Goal: Task Accomplishment & Management: Manage account settings

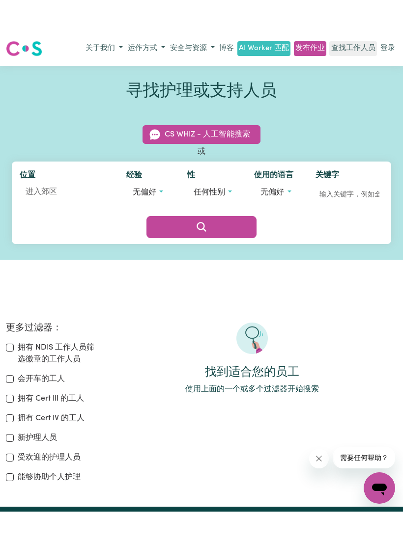
scroll to position [7, 0]
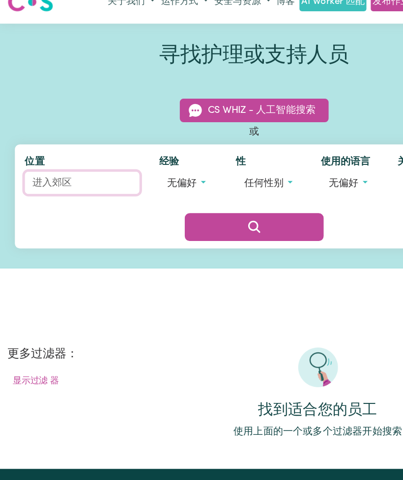
click at [37, 145] on input "位置" at bounding box center [65, 154] width 91 height 18
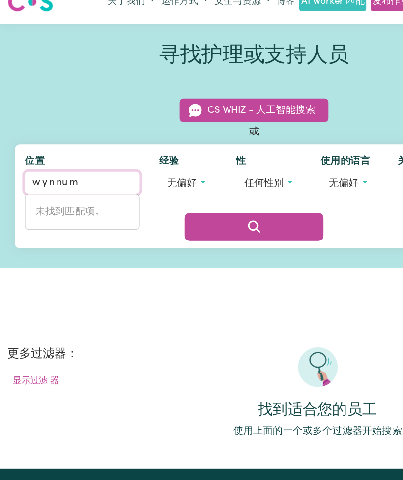
type input "Wynnum"
type input "Wynnum, [GEOGRAPHIC_DATA], 4178"
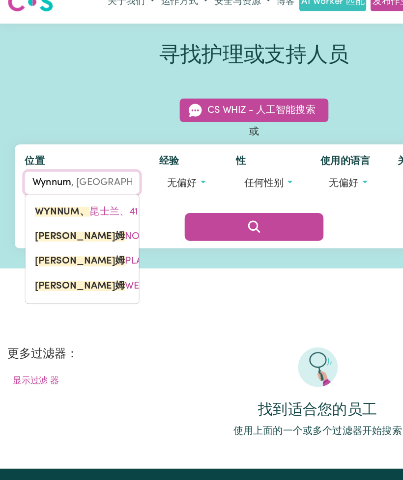
click at [33, 167] on link "WYNNUM、 昆士兰、4178" at bounding box center [65, 177] width 90 height 20
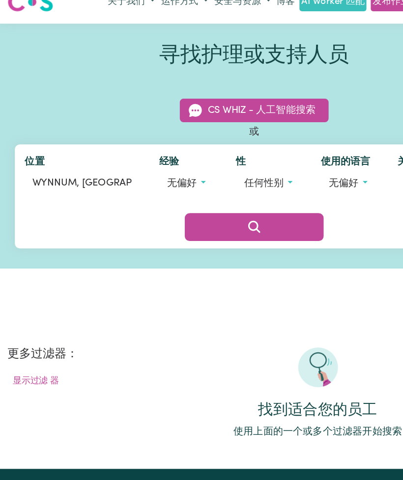
click at [156, 145] on button "无偏好" at bounding box center [148, 154] width 45 height 19
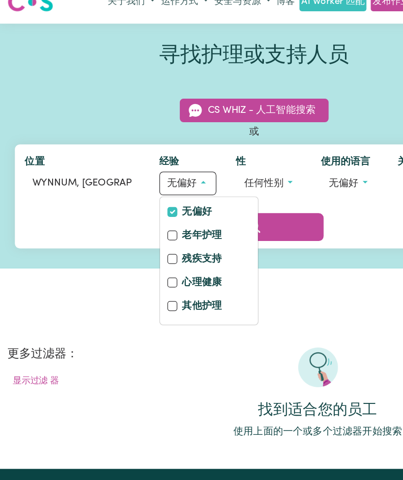
click at [233, 228] on div "寻找护理或支持人员 CS Whiz - 人工智能搜索 或 位置 WYNNUM, Queensland 经验 无偏好 无偏好 老年护理 残疾支持 心理健康 其他…" at bounding box center [201, 200] width 403 height 345
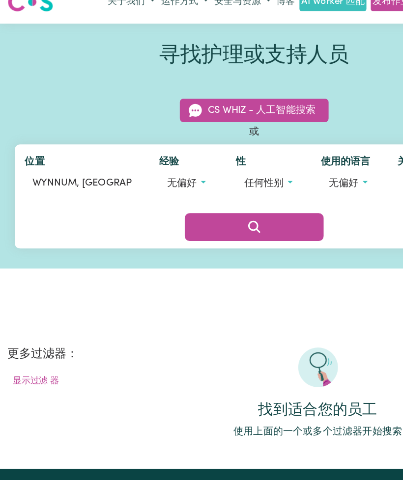
click at [229, 145] on button "任何性别" at bounding box center [212, 154] width 51 height 19
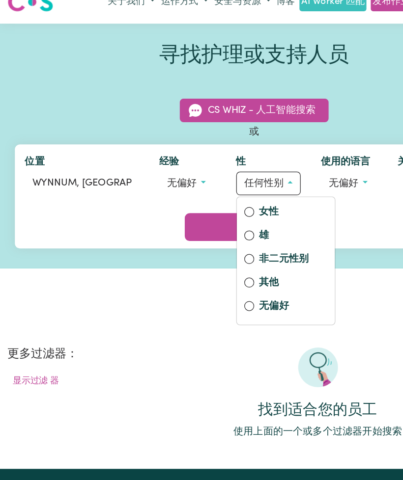
click at [198, 173] on input "女性" at bounding box center [198, 177] width 8 height 8
radio input "true"
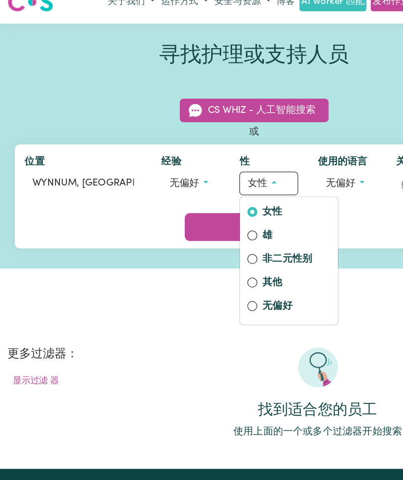
click at [290, 206] on div "寻找护理或支持人员 CS Whiz - 人工智能搜索 或 位置 WYNNUM, Queensland 经验 无偏好 无偏好 老年护理 残疾支持 心理健康 其他…" at bounding box center [201, 125] width 403 height 194
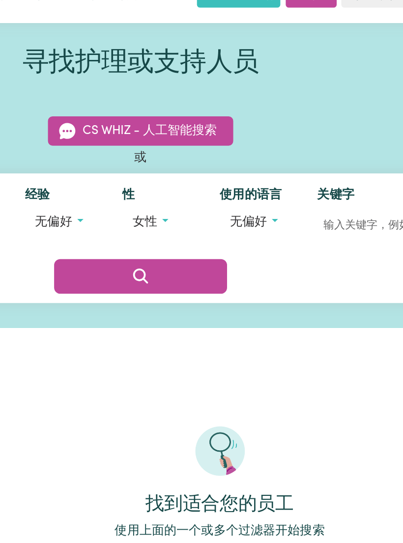
click at [252, 145] on button "无偏好" at bounding box center [275, 154] width 46 height 19
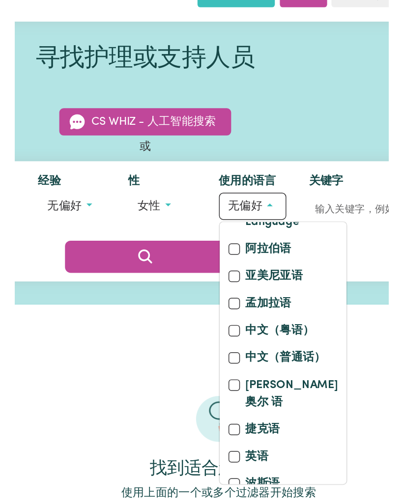
scroll to position [43, 0]
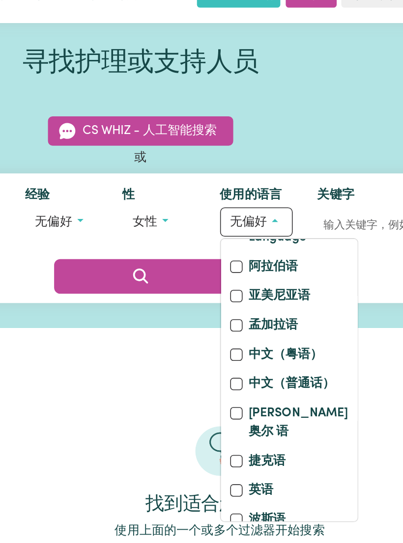
click at [258, 257] on input "中文（普通话）" at bounding box center [262, 257] width 8 height 8
checkbox input "true"
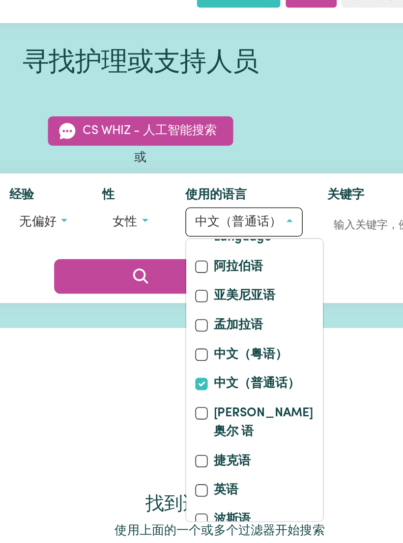
click at [218, 253] on div "更多过滤器： 拥有 NDIS 工作人员筛选徽章的工作人员 会开车的工人 拥有 [PERSON_NAME] 的工人 拥有 Cert IV 的工人 新护理人员 受…" at bounding box center [201, 313] width 403 height 120
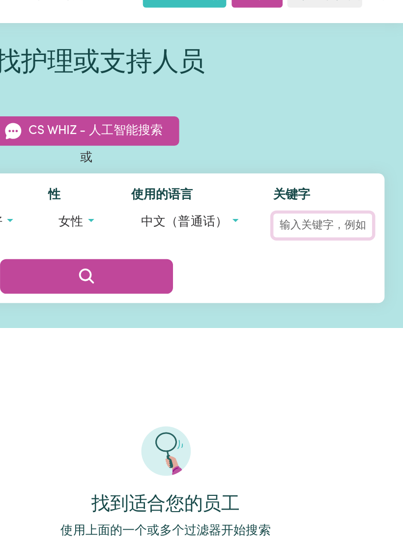
click at [320, 149] on input "关键字" at bounding box center [351, 156] width 63 height 15
click at [202, 170] on div "位置 WYNNUM, Queensland 经验 无偏好 无偏好 老年护理 残疾支持 心理健康 其他护理 性 女性 女性 雄 非二元性别 其他 无偏好 使用的…" at bounding box center [201, 164] width 379 height 82
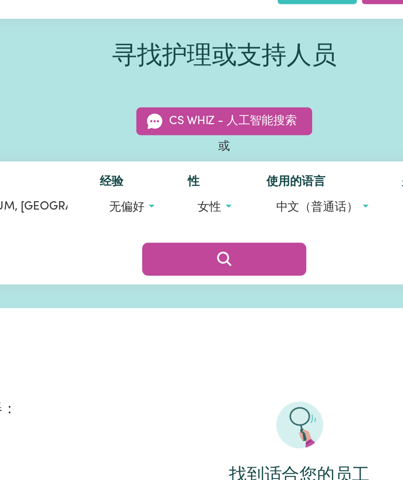
click at [175, 178] on button "搜索" at bounding box center [201, 189] width 110 height 22
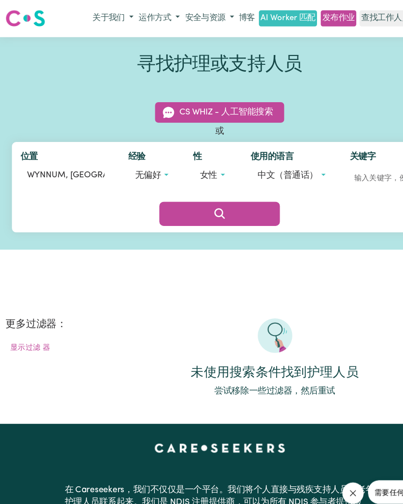
click at [288, 157] on span "中文（普通话）" at bounding box center [263, 161] width 55 height 8
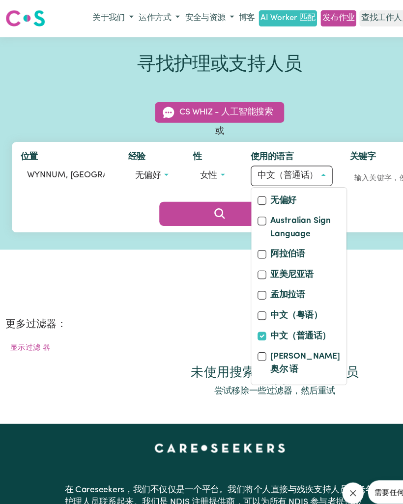
click at [267, 181] on label "无偏好" at bounding box center [260, 185] width 24 height 14
click at [244, 181] on input "无偏好" at bounding box center [240, 184] width 8 height 8
checkbox input "true"
checkbox input "false"
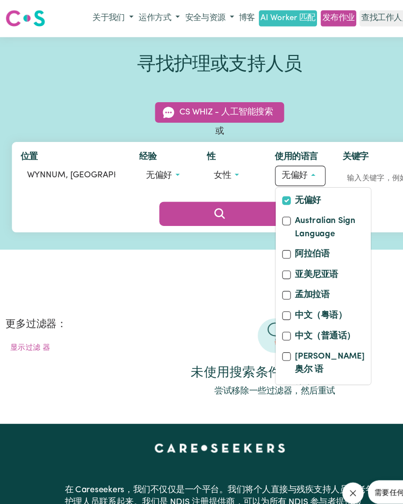
click at [216, 191] on button "搜索" at bounding box center [201, 196] width 110 height 22
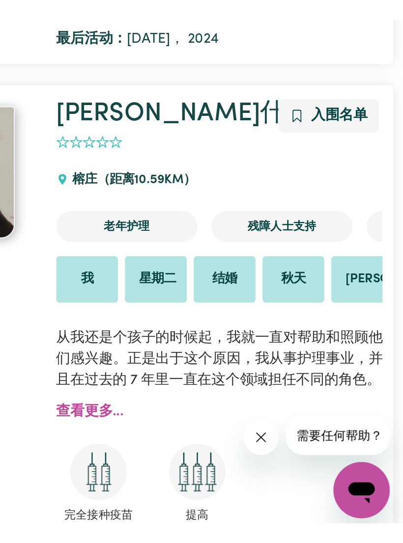
scroll to position [1994, 0]
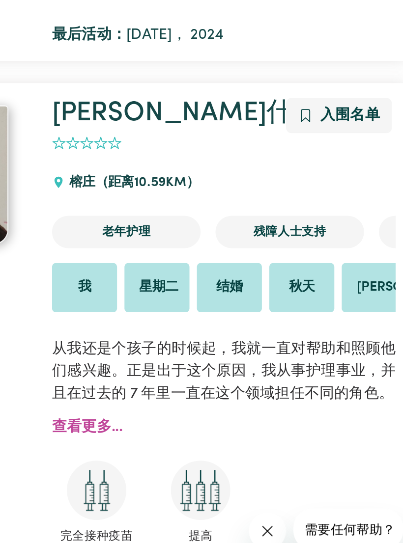
click at [209, 431] on link "查看更多..." at bounding box center [227, 435] width 37 height 8
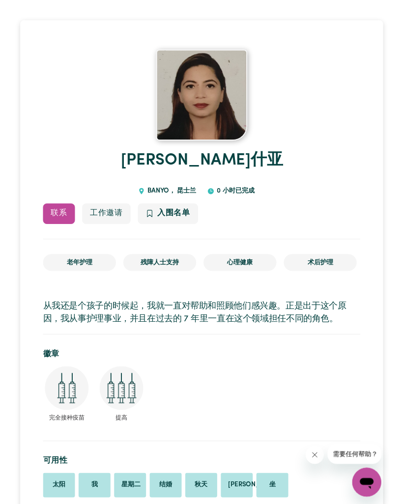
scroll to position [50, 0]
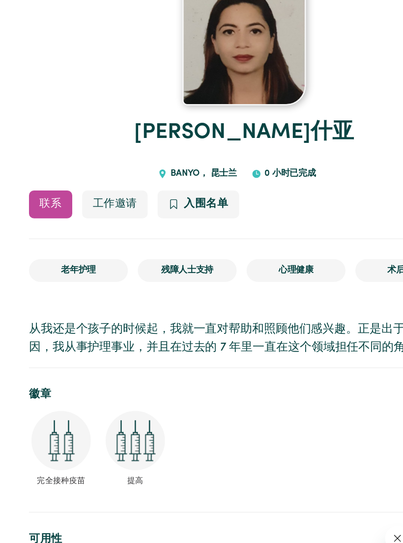
click at [154, 220] on span "入围名单" at bounding box center [171, 224] width 35 height 8
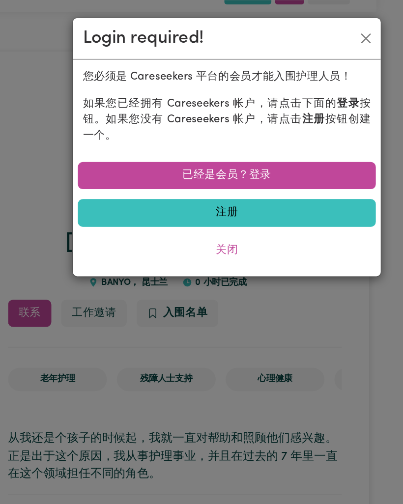
scroll to position [29, 0]
click at [210, 129] on link "已经是会员？登录" at bounding box center [201, 140] width 237 height 22
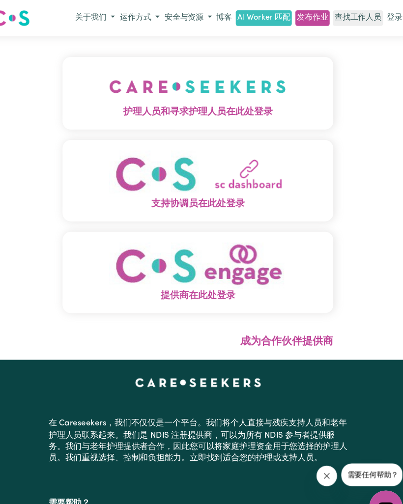
click at [228, 91] on img "护理人员和寻求护理人员在此处登录" at bounding box center [201, 82] width 168 height 36
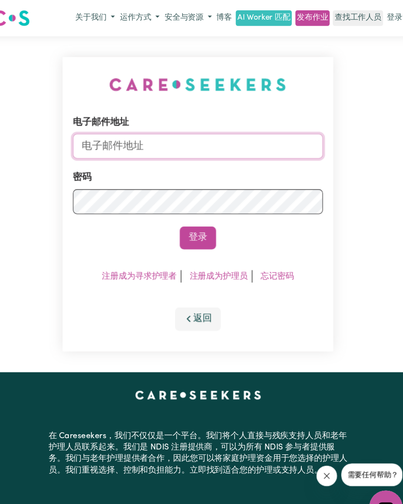
click at [241, 134] on input "电子邮件地址" at bounding box center [201, 139] width 237 height 24
type input "[EMAIL_ADDRESS][DOMAIN_NAME]"
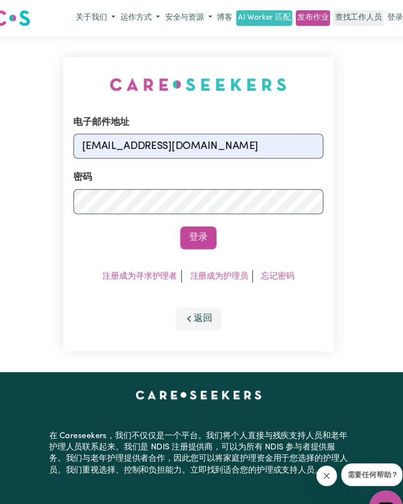
click at [191, 225] on button "登录" at bounding box center [201, 226] width 34 height 22
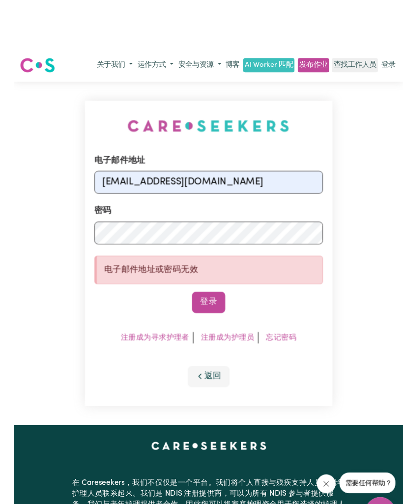
scroll to position [0, 0]
